Goal: Navigation & Orientation: Find specific page/section

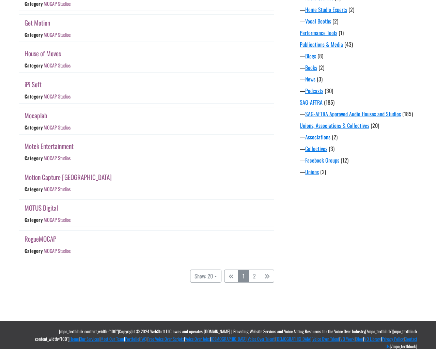
scroll to position [511, 0]
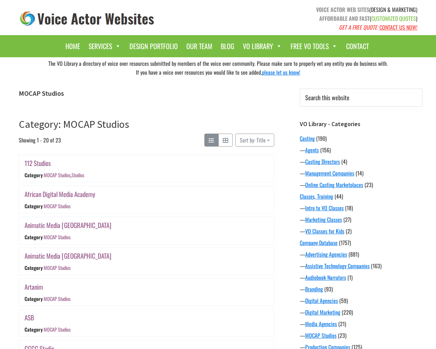
scroll to position [511, 0]
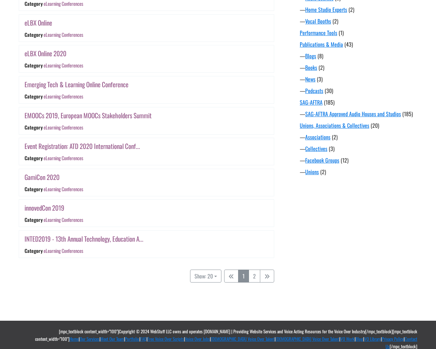
scroll to position [511, 0]
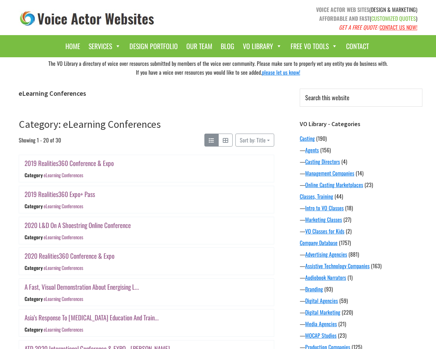
scroll to position [511, 0]
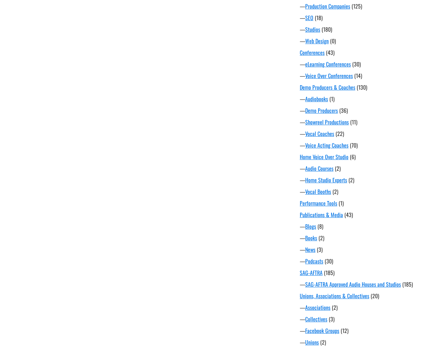
scroll to position [383, 0]
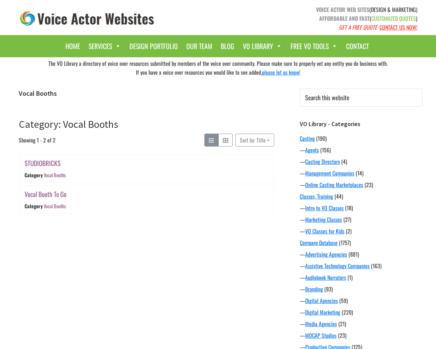
scroll to position [383, 0]
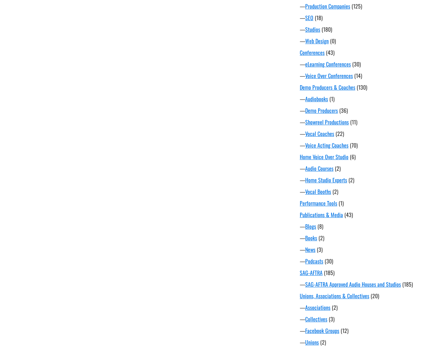
scroll to position [383, 0]
